Goal: Task Accomplishment & Management: Manage account settings

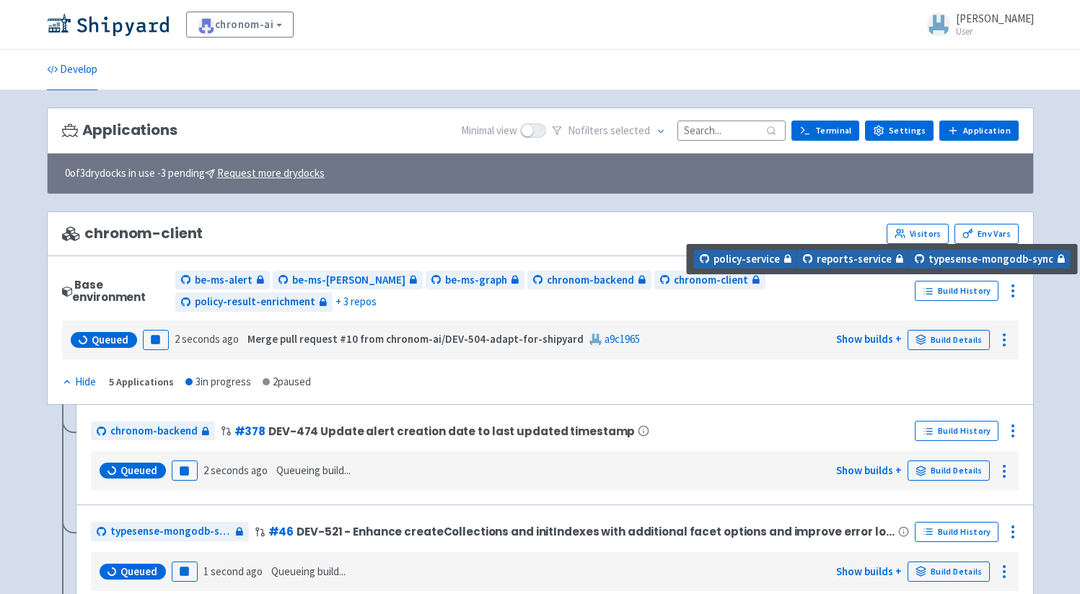
click at [377, 294] on span "+ 3 repos" at bounding box center [356, 302] width 41 height 17
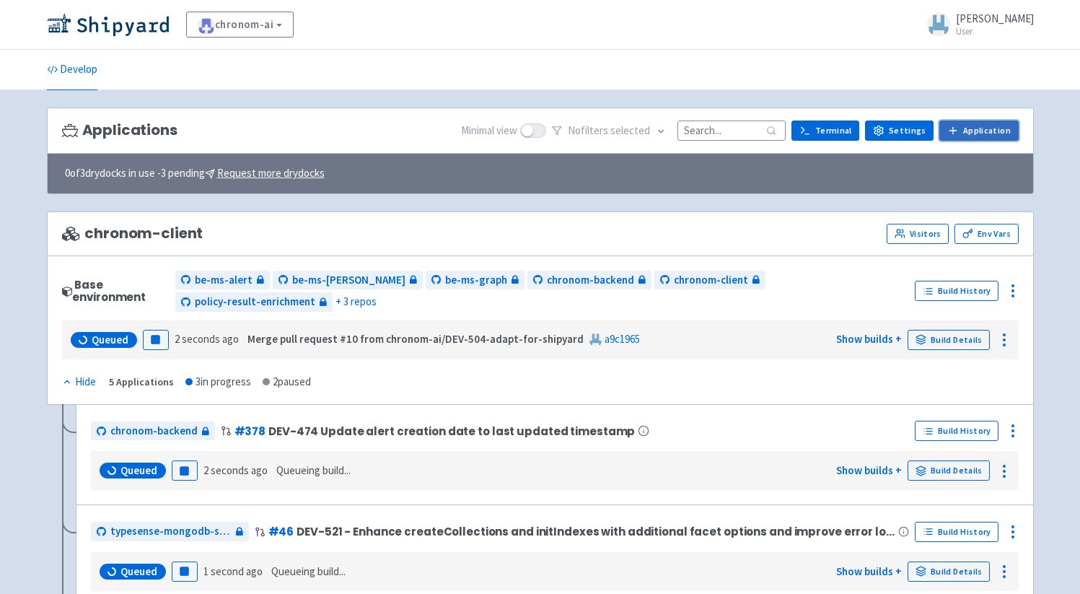
click at [997, 133] on link "Application" at bounding box center [978, 130] width 79 height 20
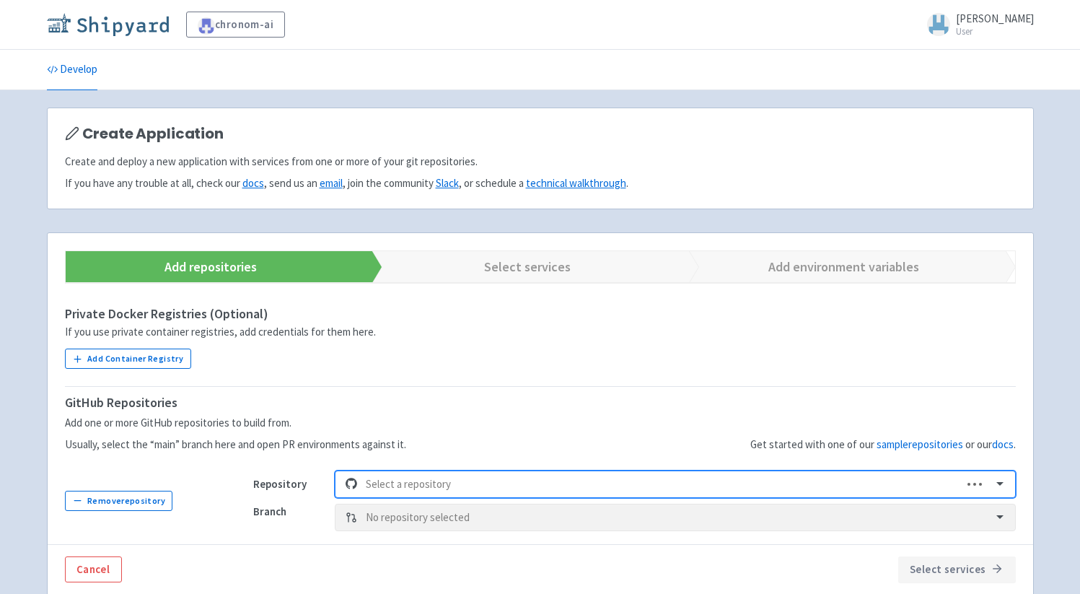
click at [123, 29] on img at bounding box center [108, 24] width 122 height 23
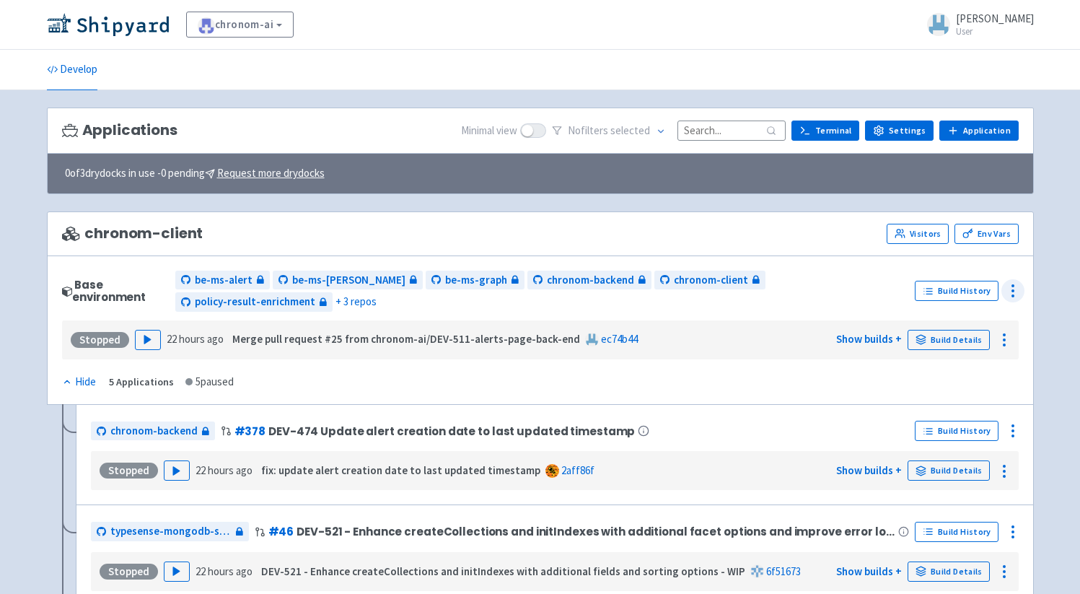
click at [1014, 282] on icon at bounding box center [1012, 290] width 17 height 17
click at [991, 319] on span "Configure" at bounding box center [973, 324] width 69 height 20
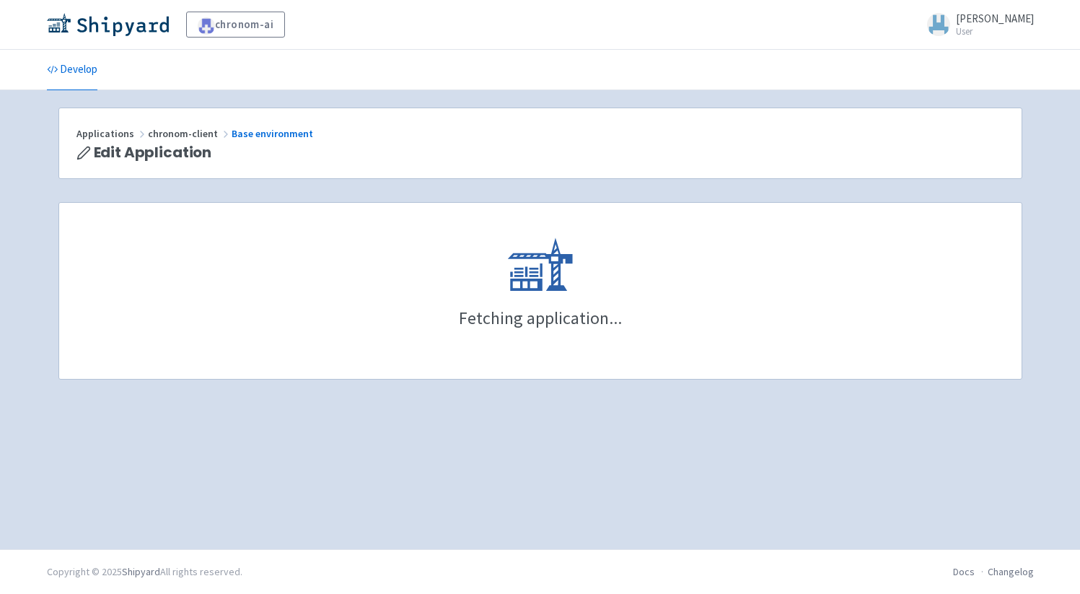
scroll to position [726, 0]
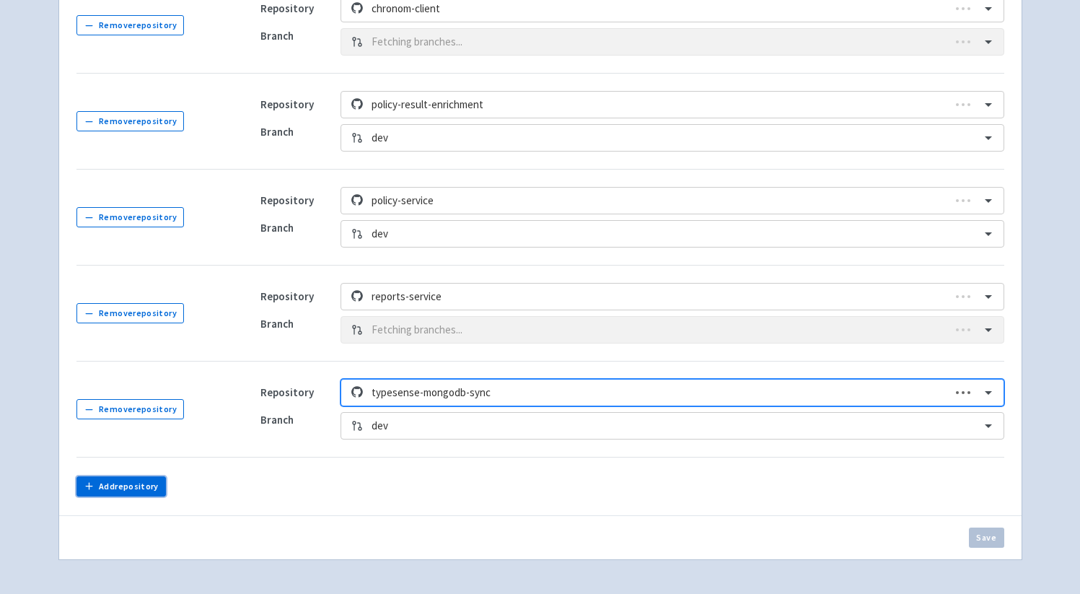
click at [136, 483] on button "Add repository" at bounding box center [121, 486] width 90 height 20
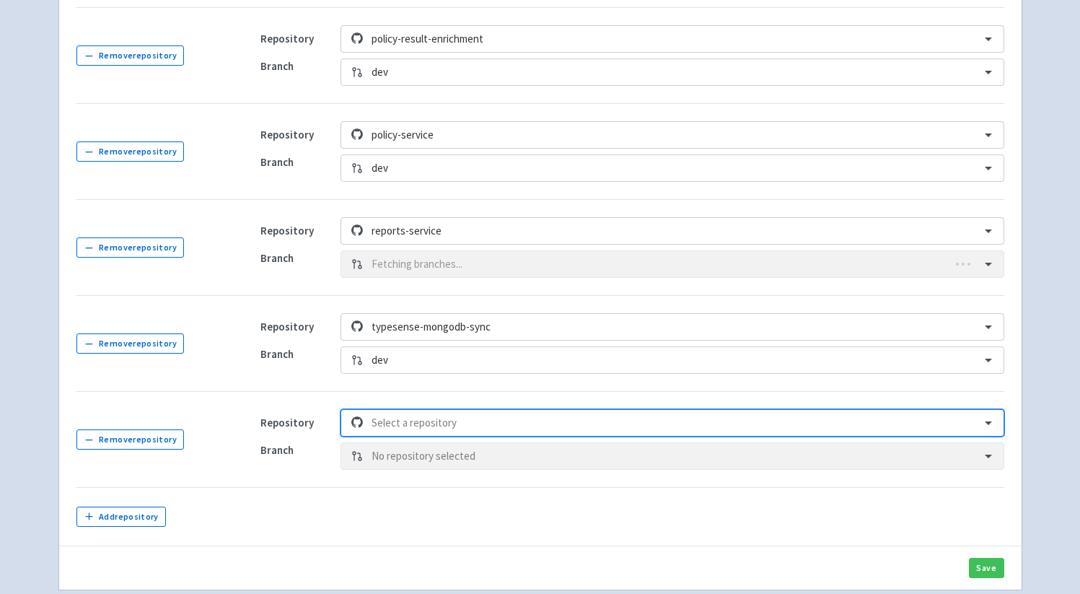
click at [404, 428] on div "Select is focused ,type to refine list, press Down to open the menu, Select a r…" at bounding box center [672, 422] width 663 height 27
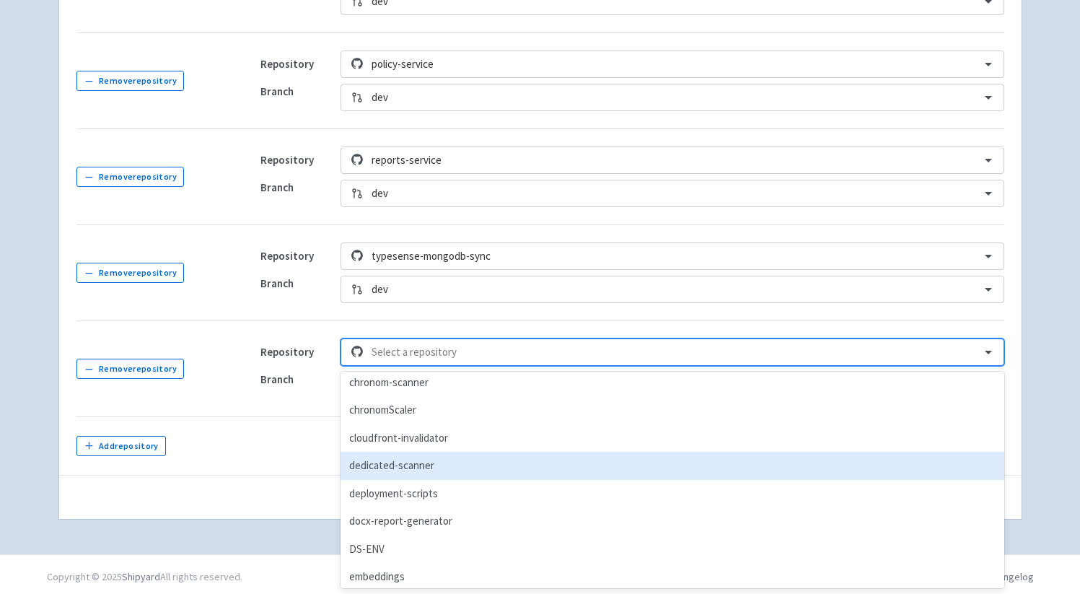
scroll to position [696, 0]
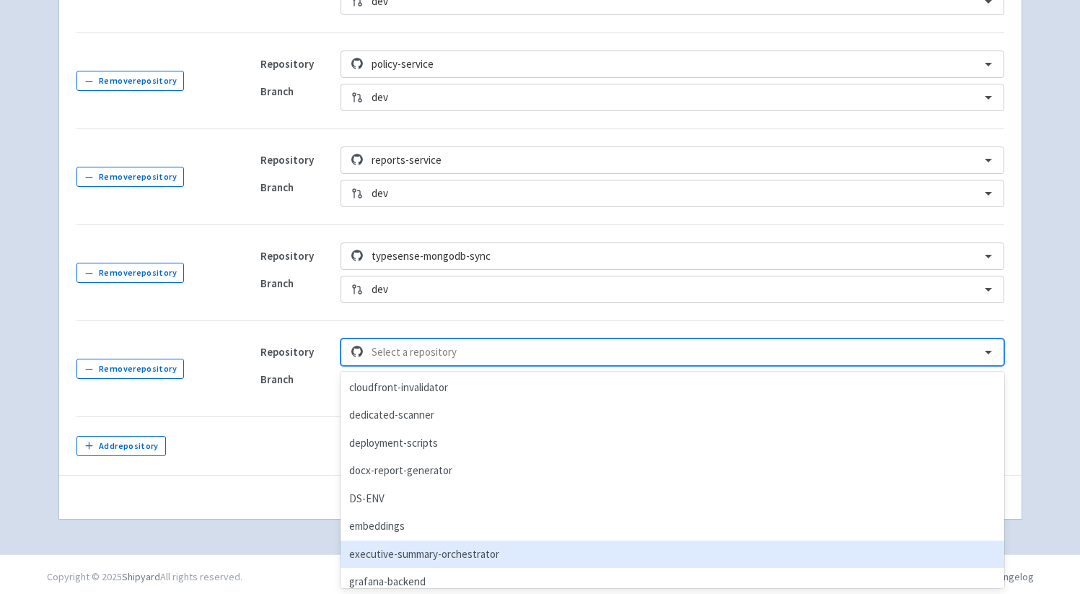
click at [519, 543] on div "executive-summary-orchestrator" at bounding box center [672, 554] width 663 height 28
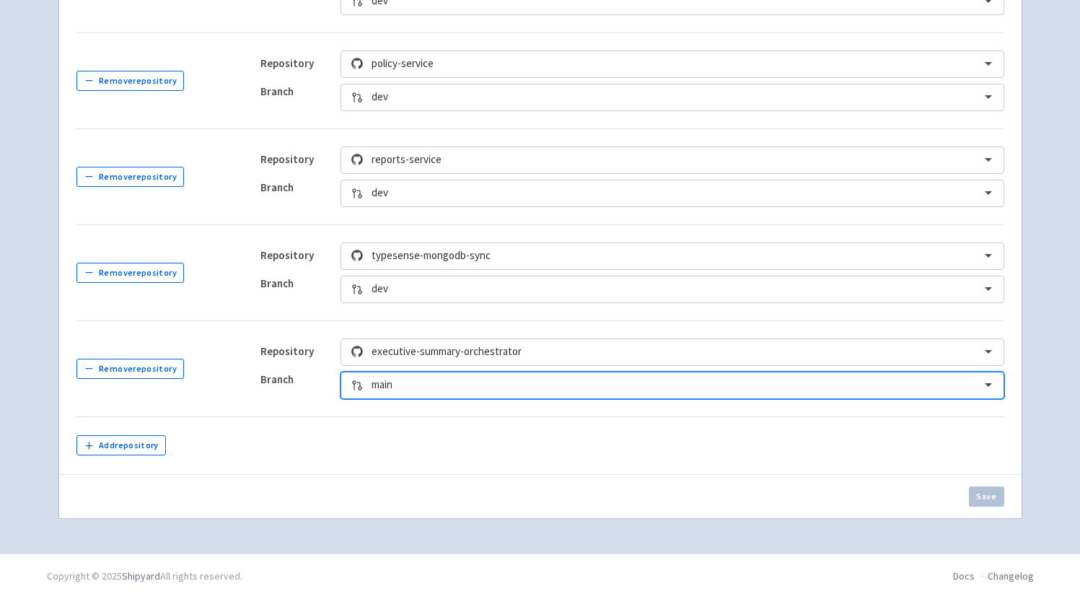
click at [455, 385] on div at bounding box center [672, 384] width 600 height 19
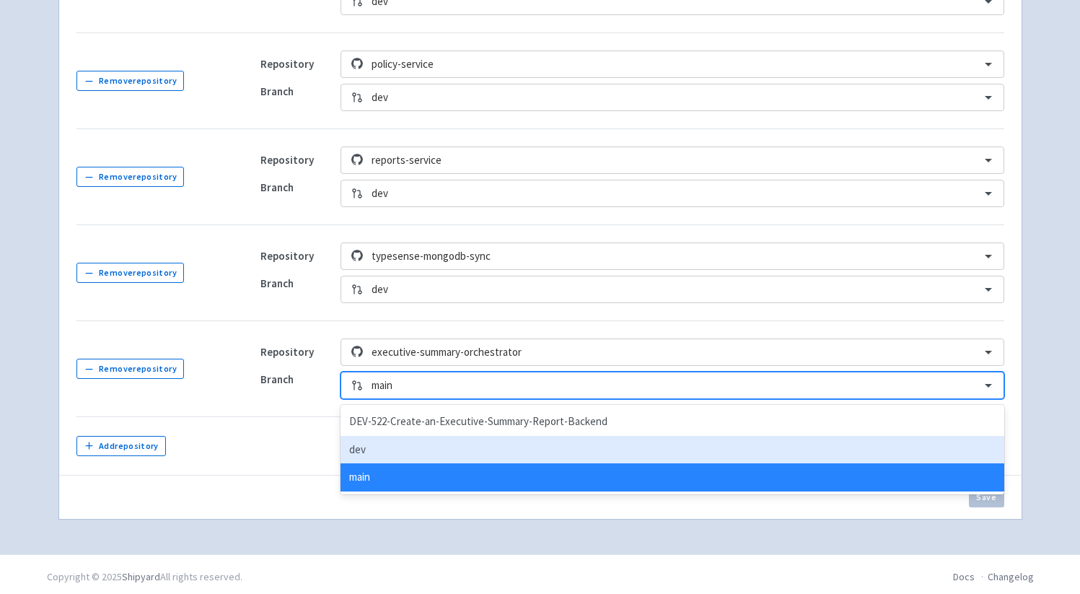
click at [404, 449] on div "dev" at bounding box center [672, 450] width 663 height 28
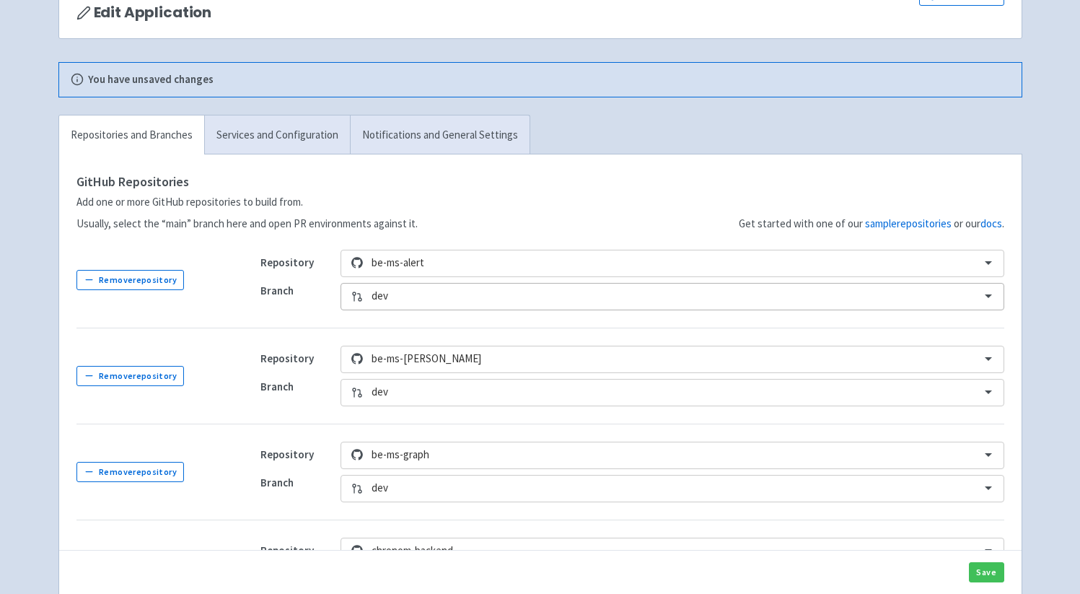
scroll to position [121, 0]
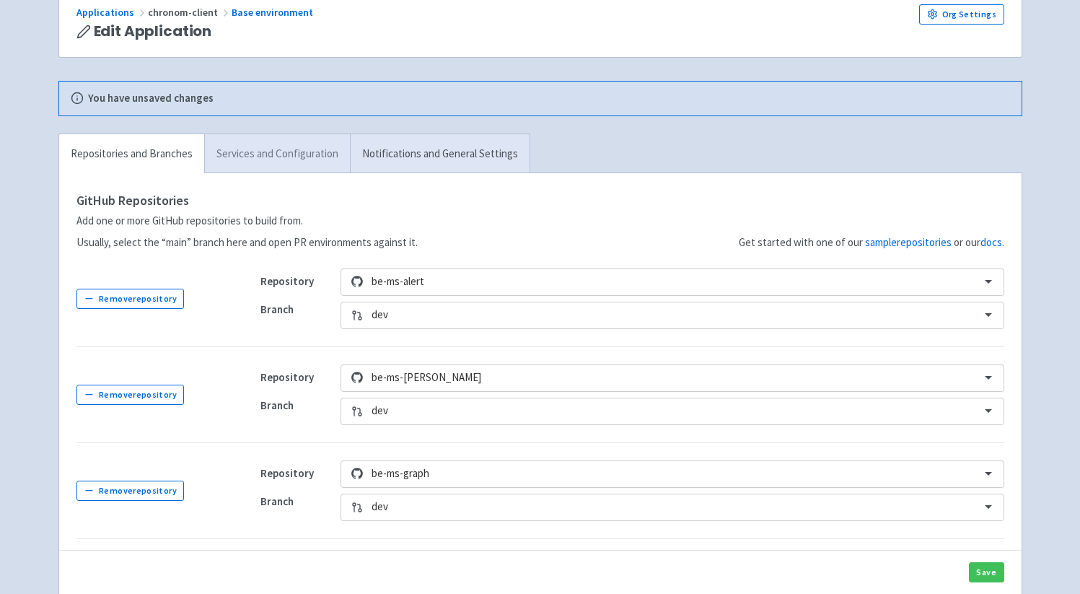
click at [279, 148] on link "Services and Configuration" at bounding box center [277, 154] width 146 height 40
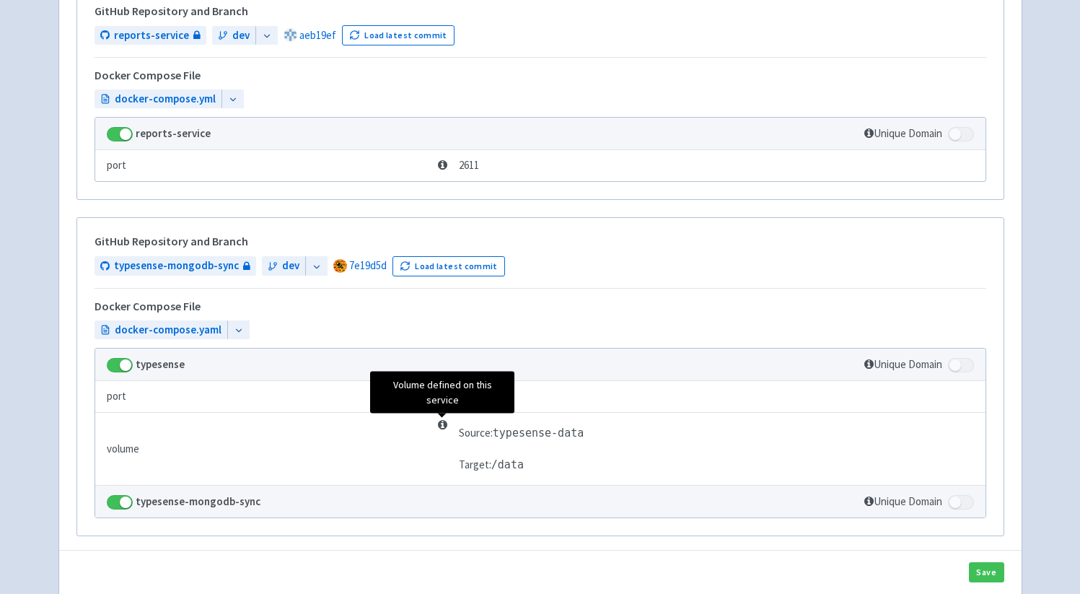
scroll to position [2319, 0]
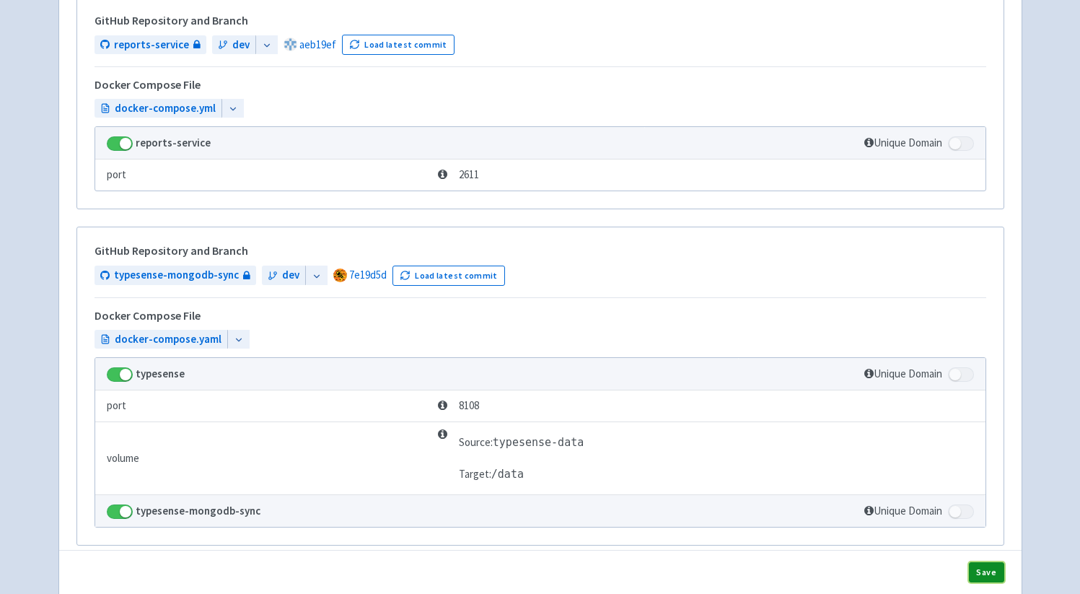
click at [983, 566] on button "Save" at bounding box center [986, 572] width 35 height 20
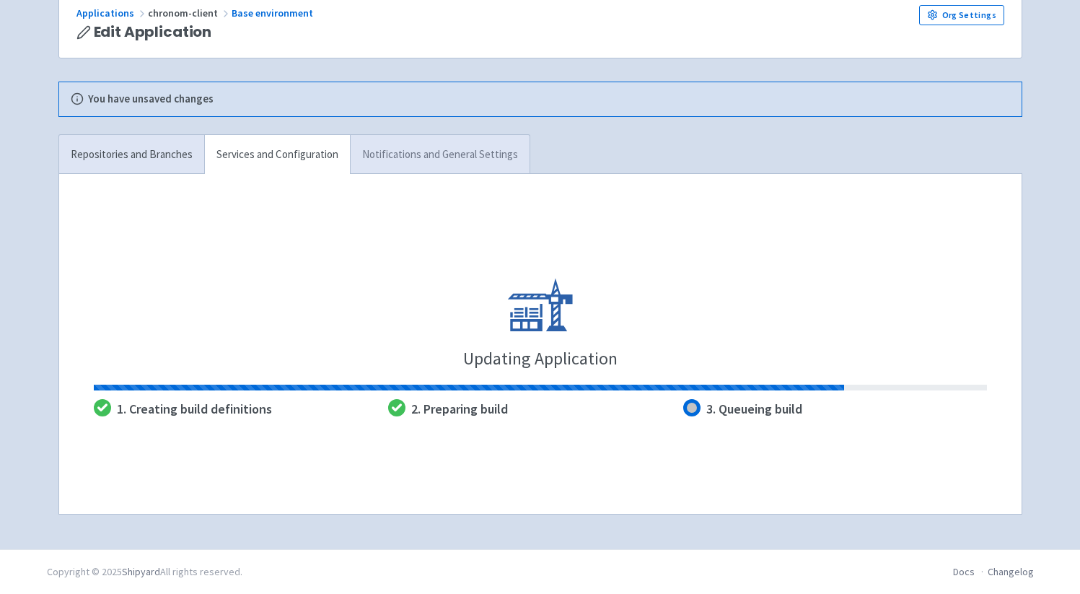
click at [412, 146] on link "Notifications and General Settings" at bounding box center [440, 155] width 180 height 40
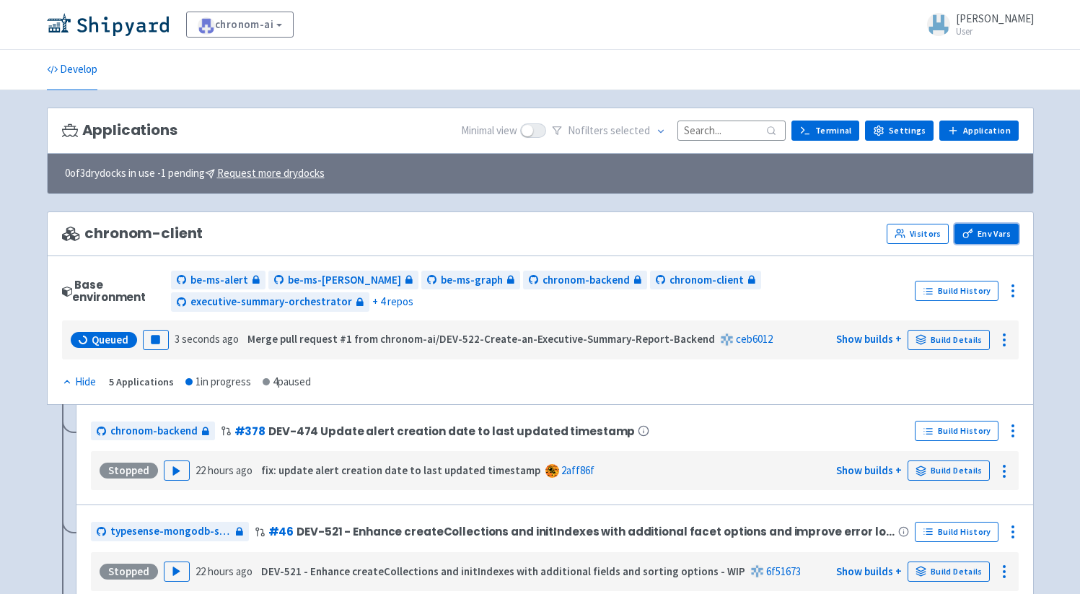
click at [969, 234] on icon at bounding box center [968, 233] width 11 height 11
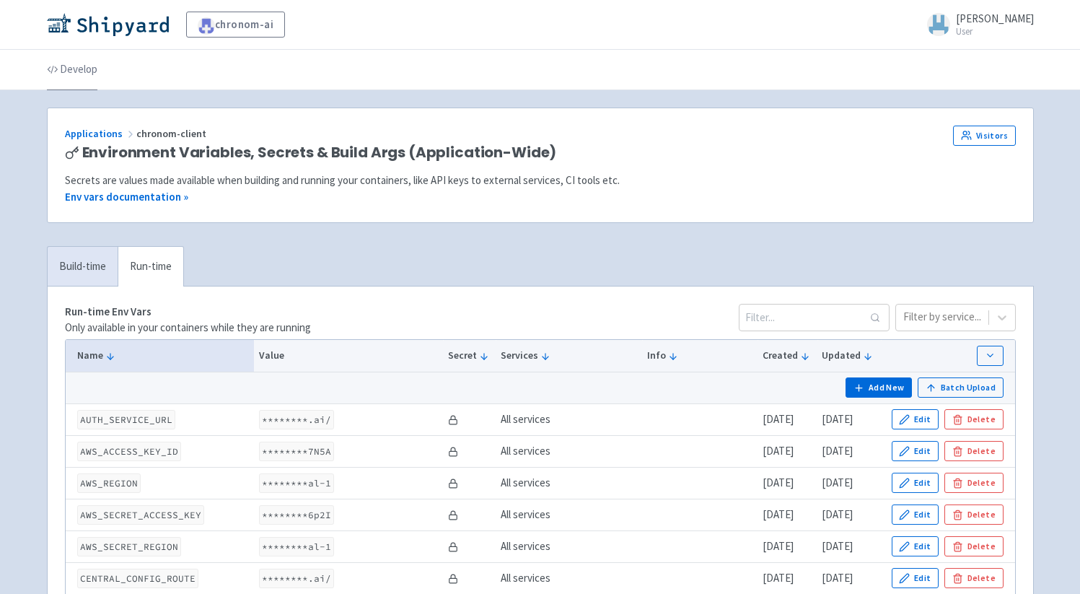
click at [66, 60] on link "Develop" at bounding box center [72, 70] width 51 height 40
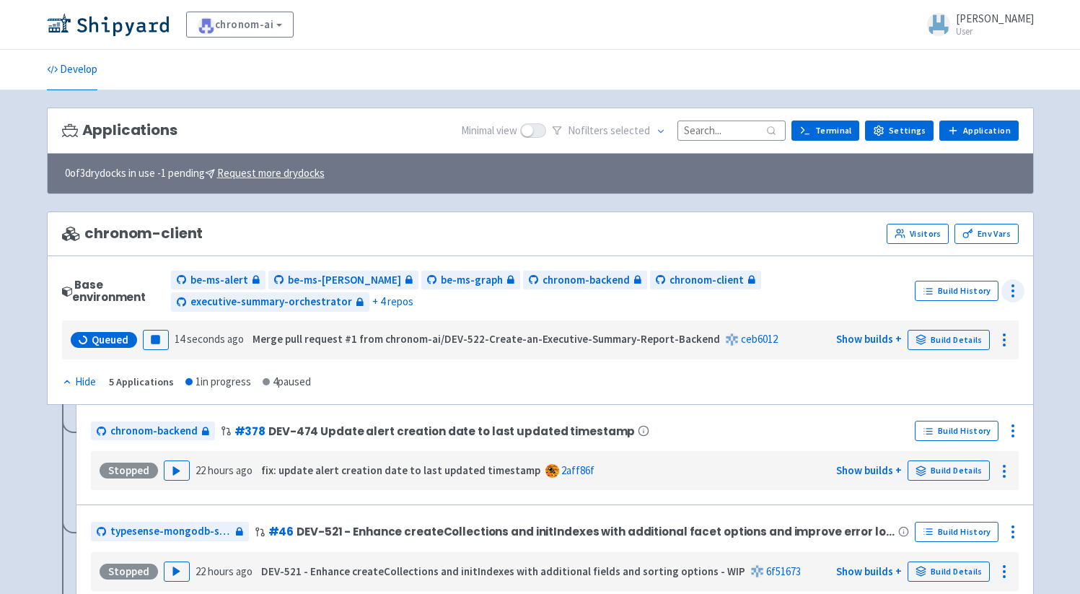
click at [1010, 284] on icon at bounding box center [1012, 290] width 17 height 17
click at [986, 327] on span "Configure" at bounding box center [973, 324] width 69 height 20
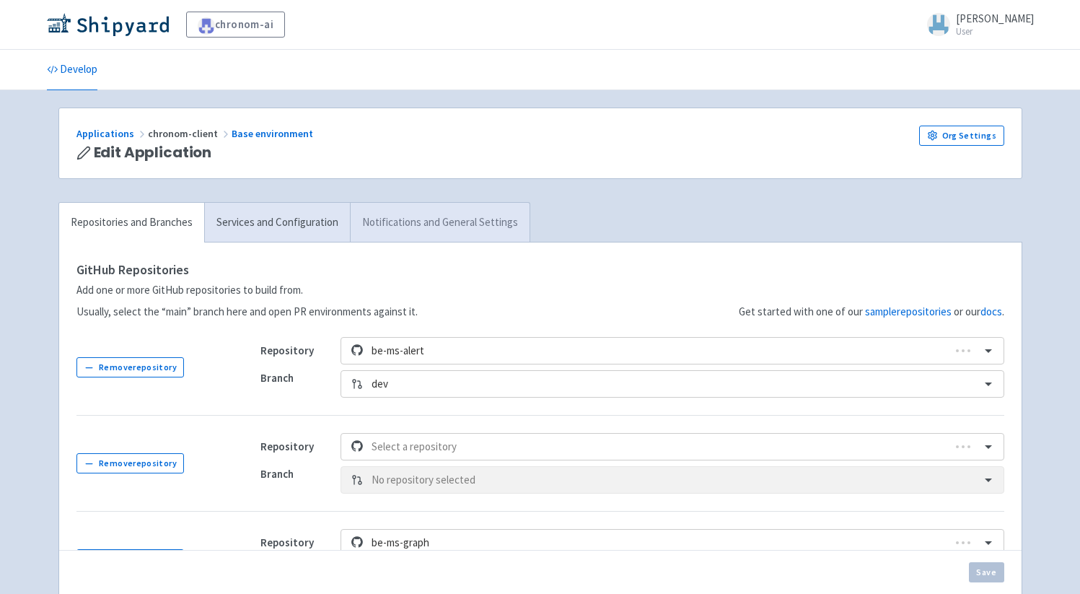
click at [453, 231] on link "Notifications and General Settings" at bounding box center [440, 223] width 180 height 40
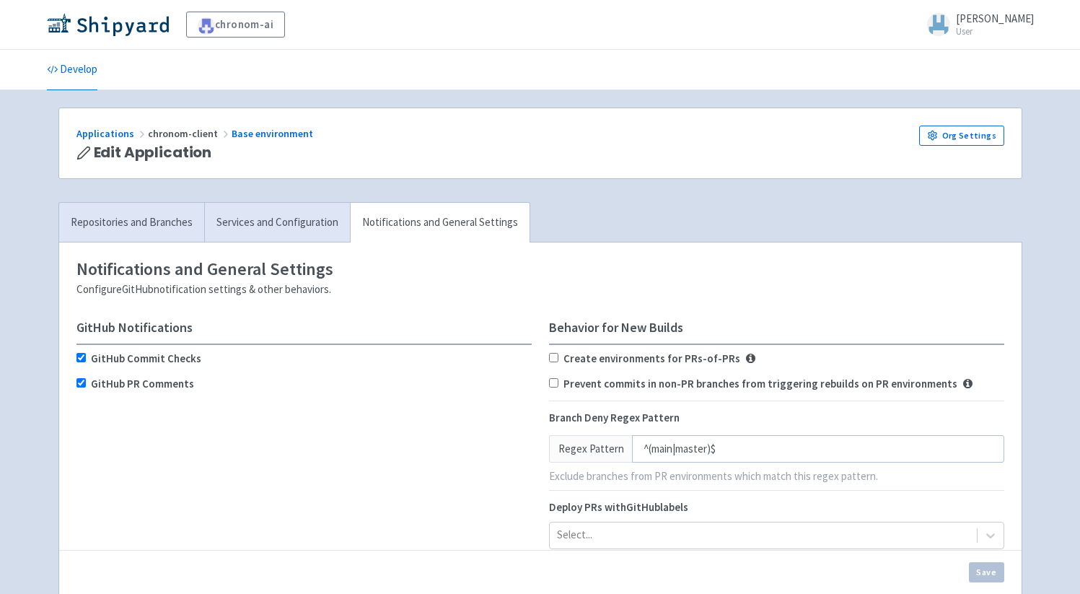
scroll to position [325, 0]
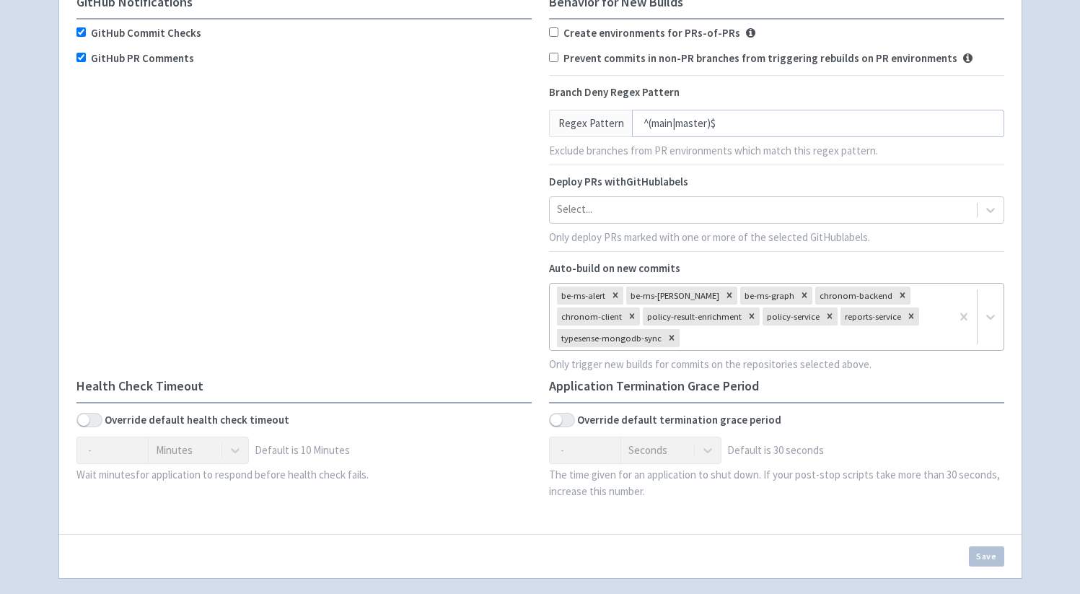
click at [732, 335] on div at bounding box center [813, 337] width 261 height 19
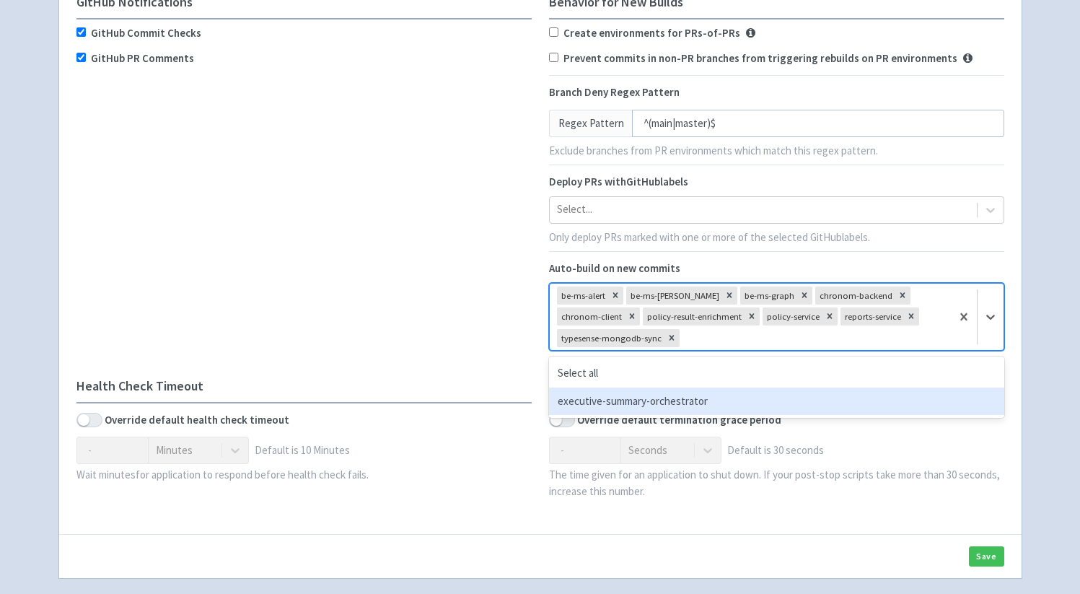
click at [706, 399] on div "executive-summary-orchestrator" at bounding box center [776, 401] width 455 height 28
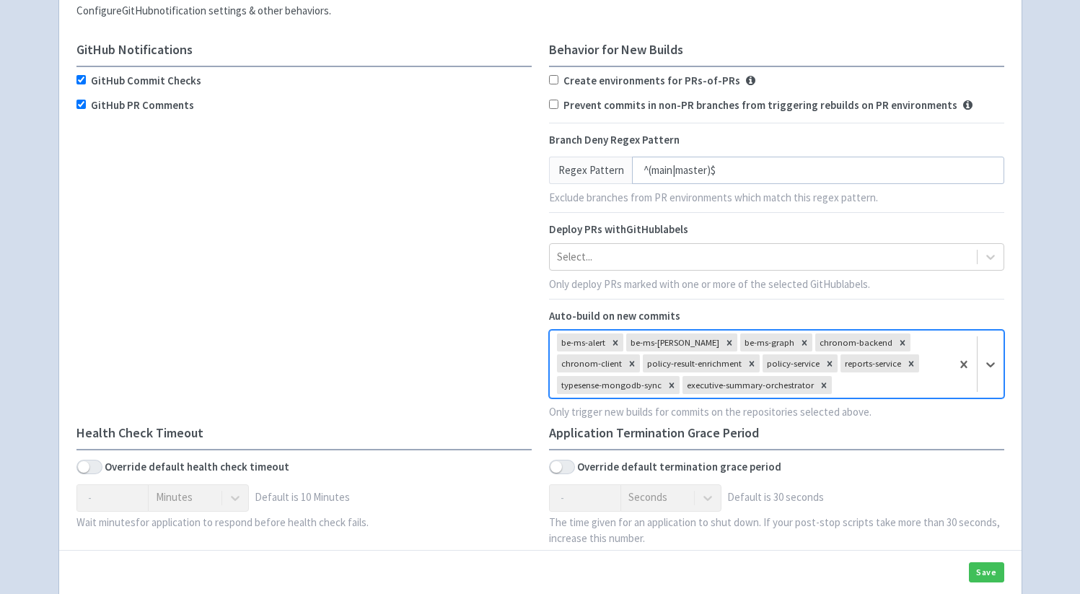
scroll to position [442, 0]
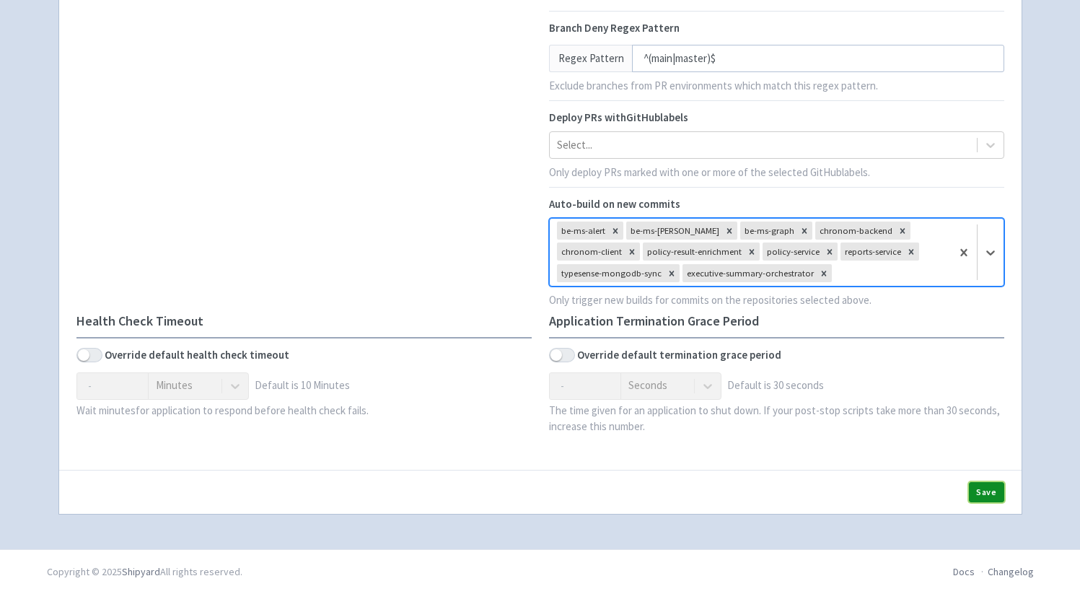
click at [989, 486] on button "Save" at bounding box center [986, 492] width 35 height 20
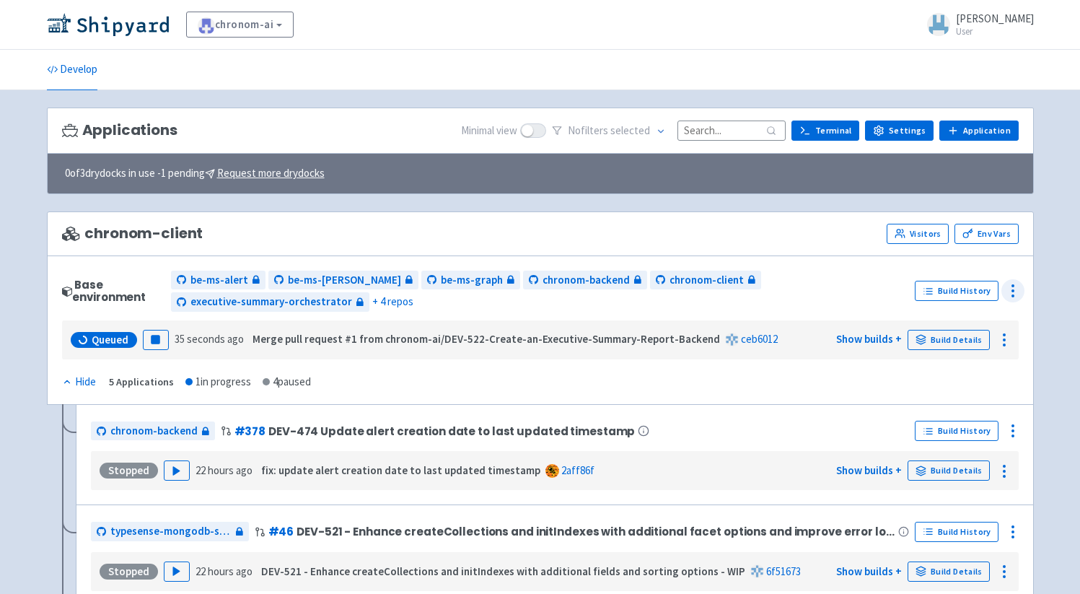
click at [1014, 291] on icon at bounding box center [1012, 290] width 17 height 17
click at [973, 314] on span "Configure" at bounding box center [961, 324] width 45 height 20
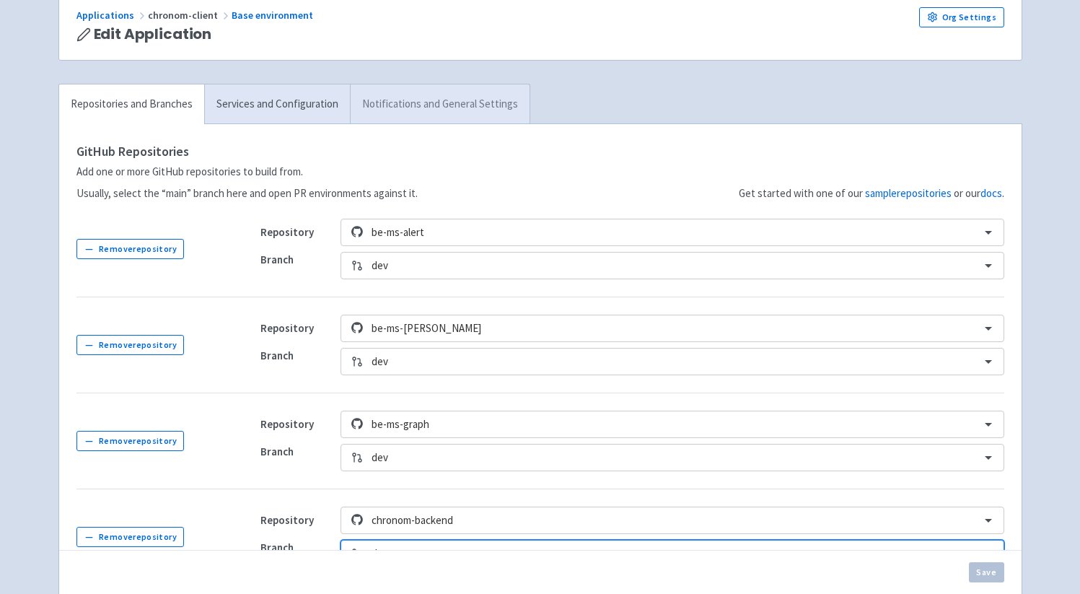
click at [450, 109] on link "Notifications and General Settings" at bounding box center [440, 104] width 180 height 40
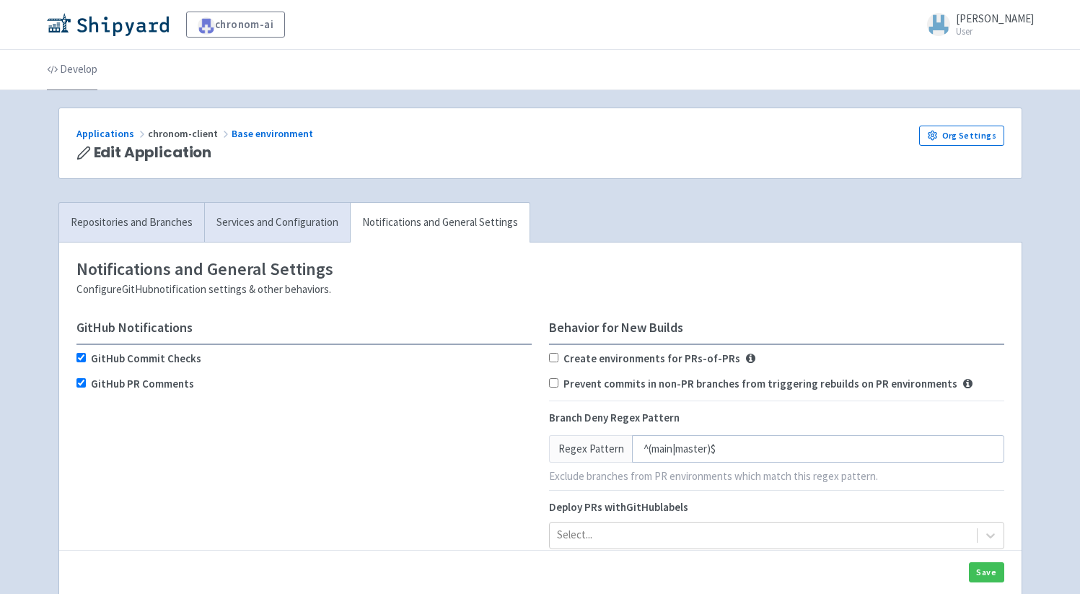
click at [79, 62] on link "Develop" at bounding box center [72, 70] width 51 height 40
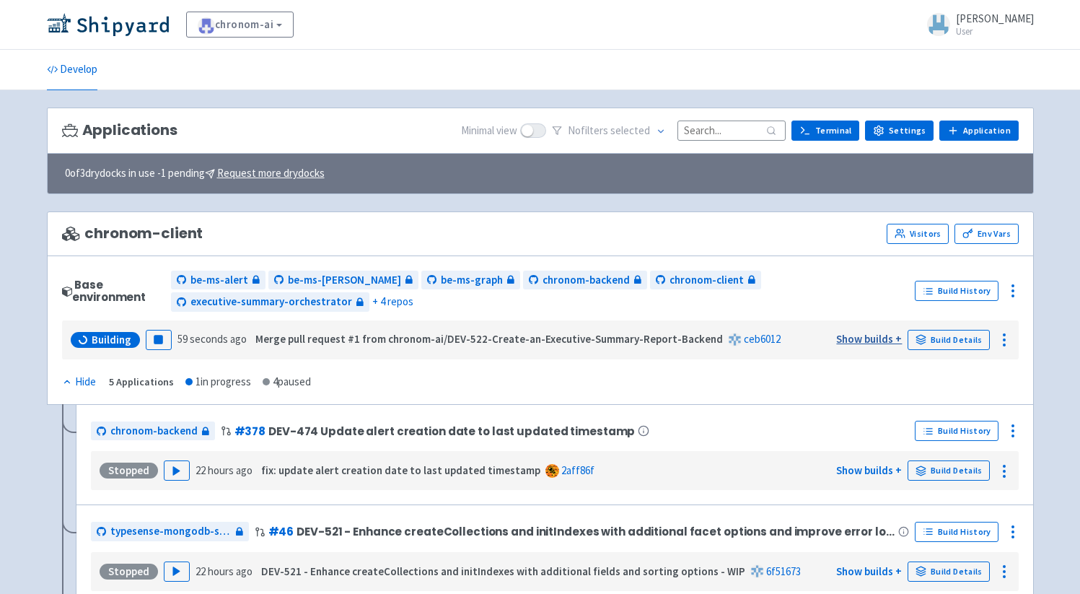
click at [874, 341] on link "Show builds +" at bounding box center [869, 339] width 66 height 14
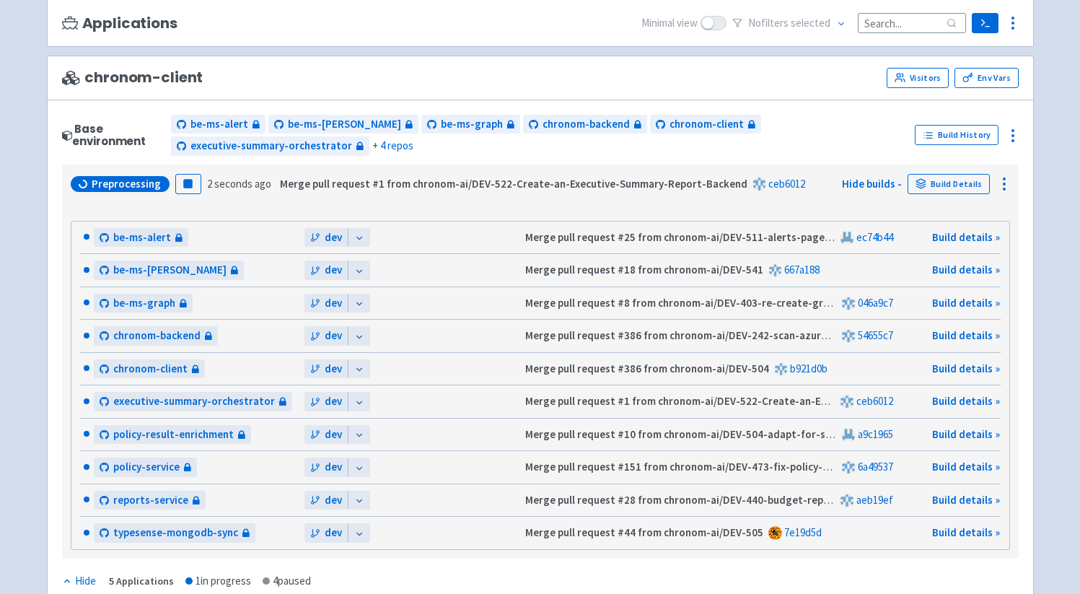
scroll to position [146, 0]
